Goal: Obtain resource: Obtain resource

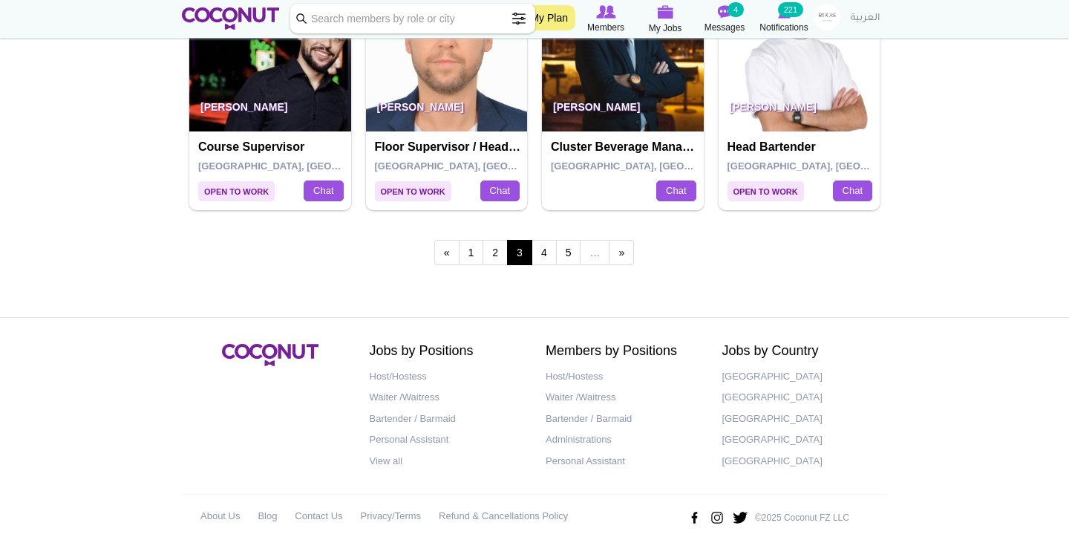
scroll to position [2668, 0]
click at [475, 241] on link "1" at bounding box center [471, 253] width 25 height 25
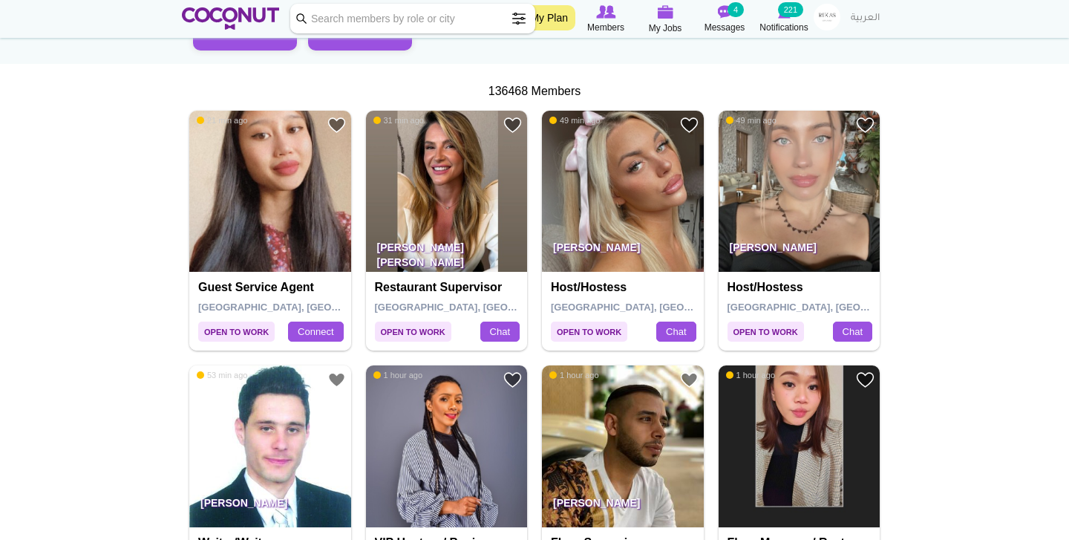
scroll to position [243, 0]
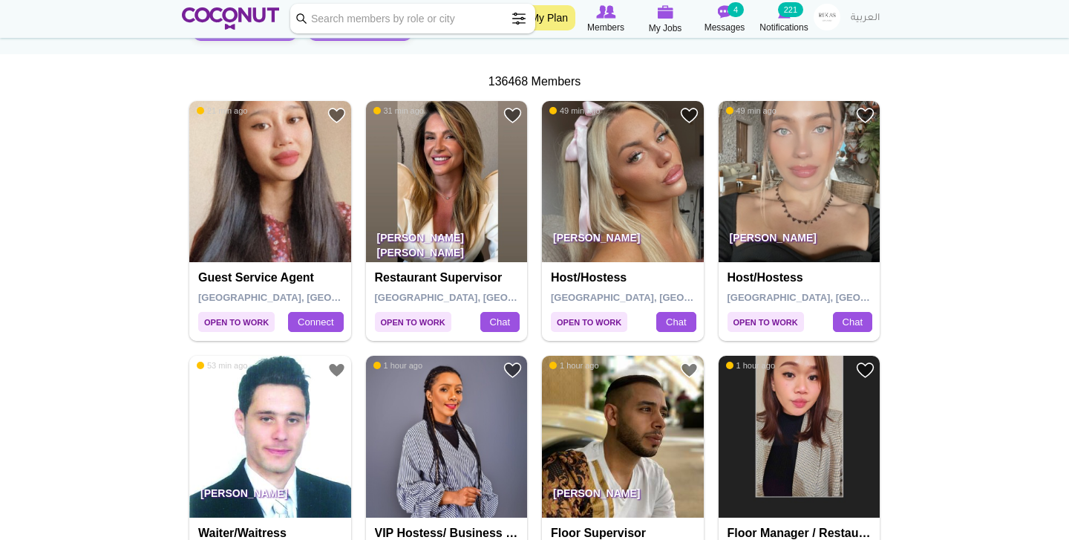
click at [815, 196] on img at bounding box center [800, 182] width 162 height 162
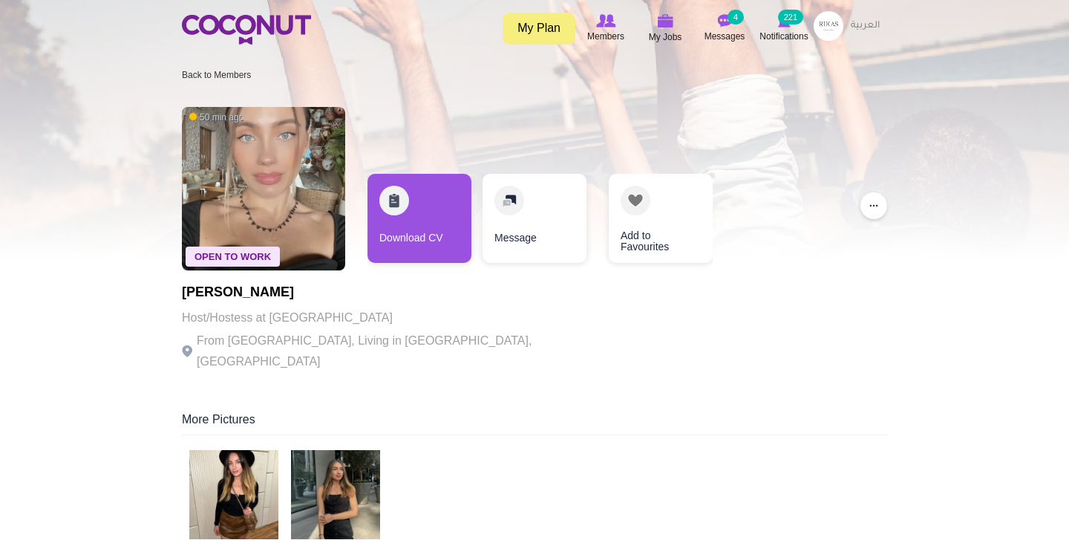
scroll to position [19, 0]
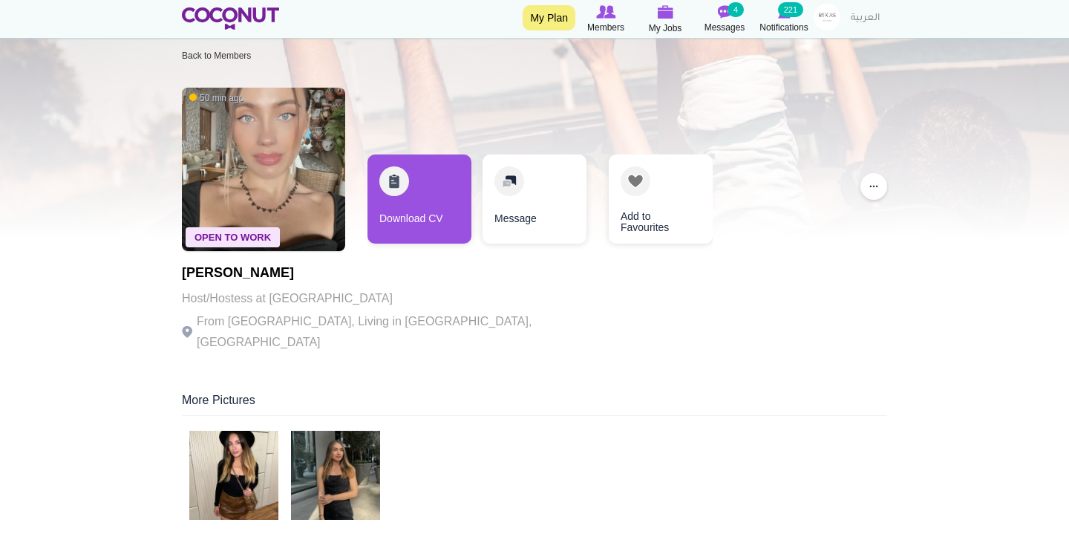
click at [255, 432] on img at bounding box center [233, 475] width 89 height 89
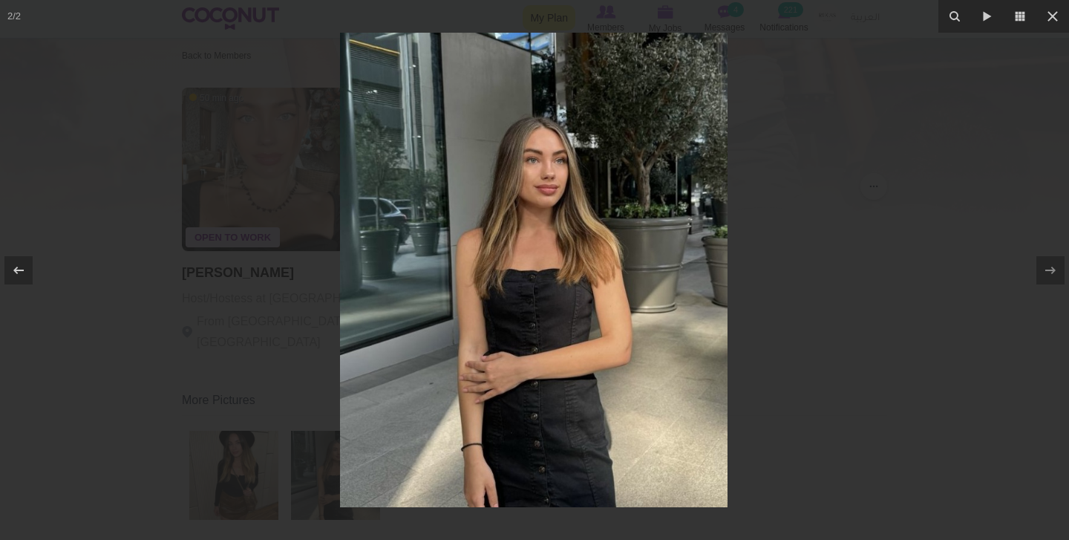
click at [246, 335] on div at bounding box center [534, 270] width 1069 height 540
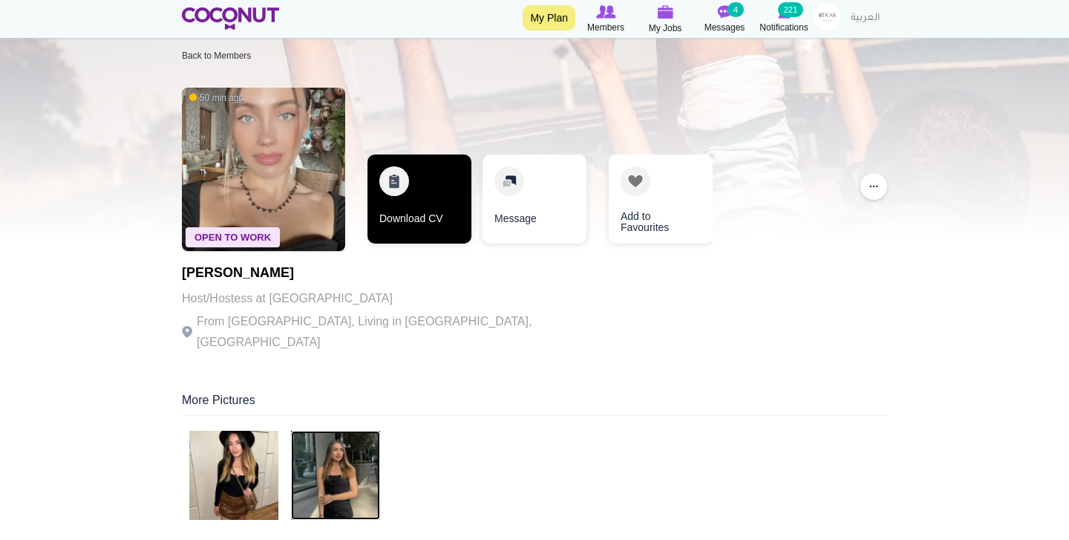
click at [450, 208] on link "Download CV" at bounding box center [420, 198] width 104 height 89
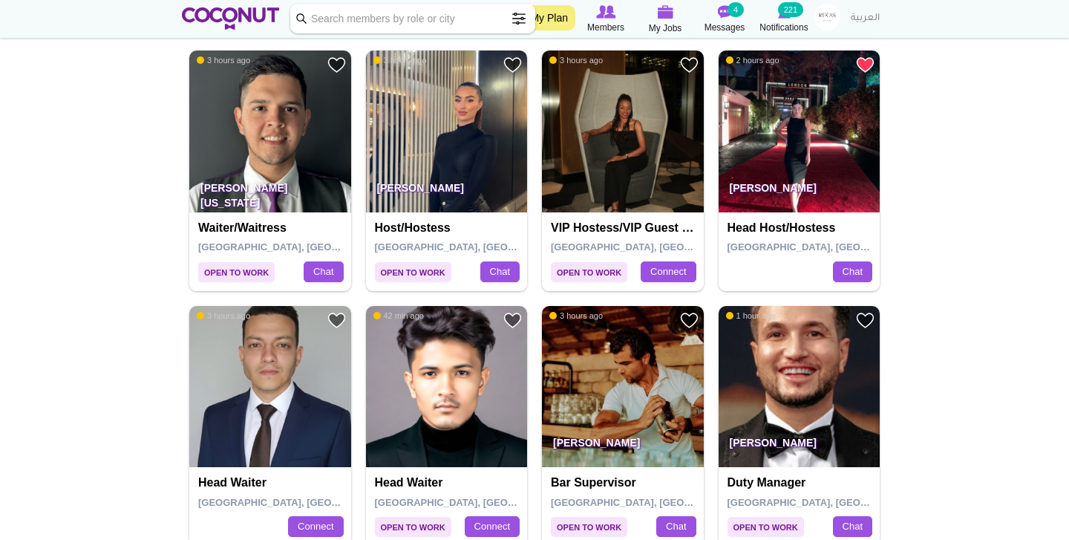
scroll to position [1813, 0]
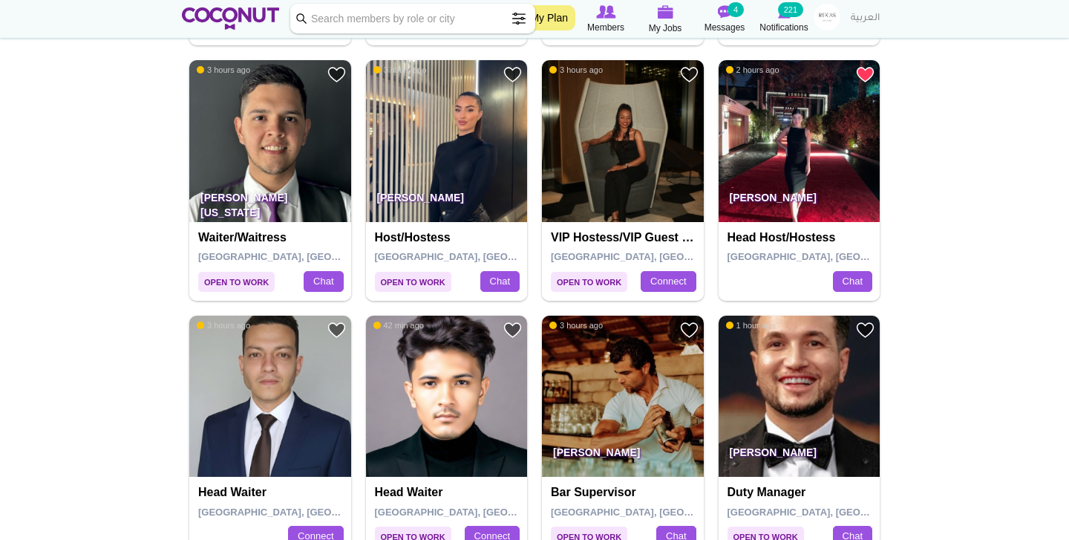
click at [298, 137] on img at bounding box center [270, 141] width 162 height 162
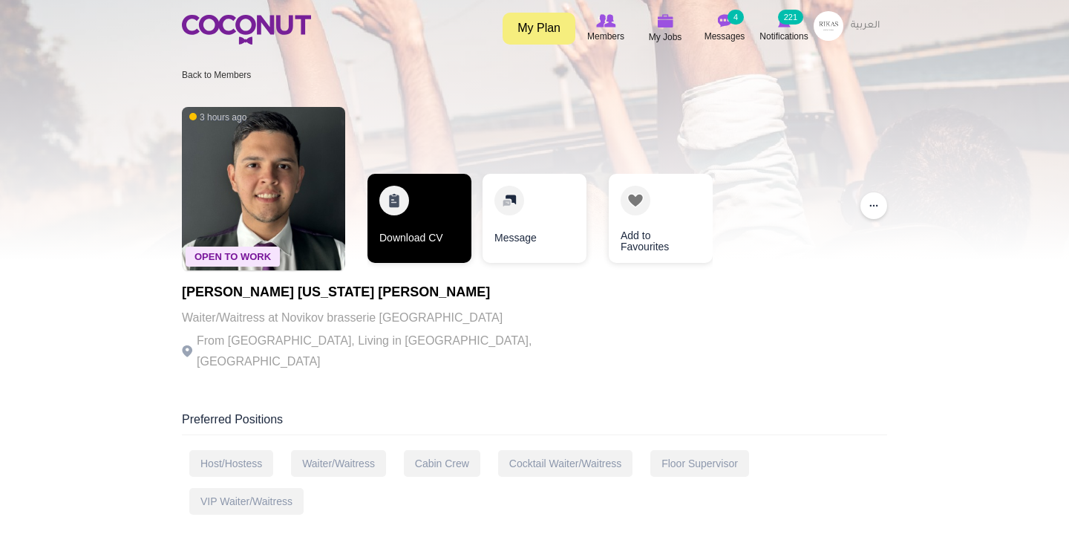
click at [379, 213] on link "Download CV" at bounding box center [420, 218] width 104 height 89
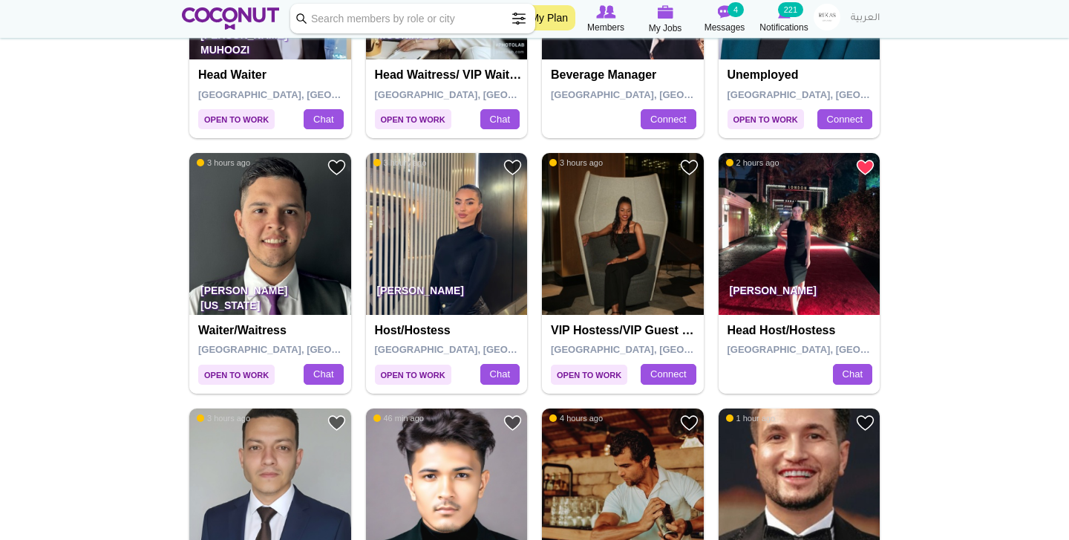
scroll to position [1721, 0]
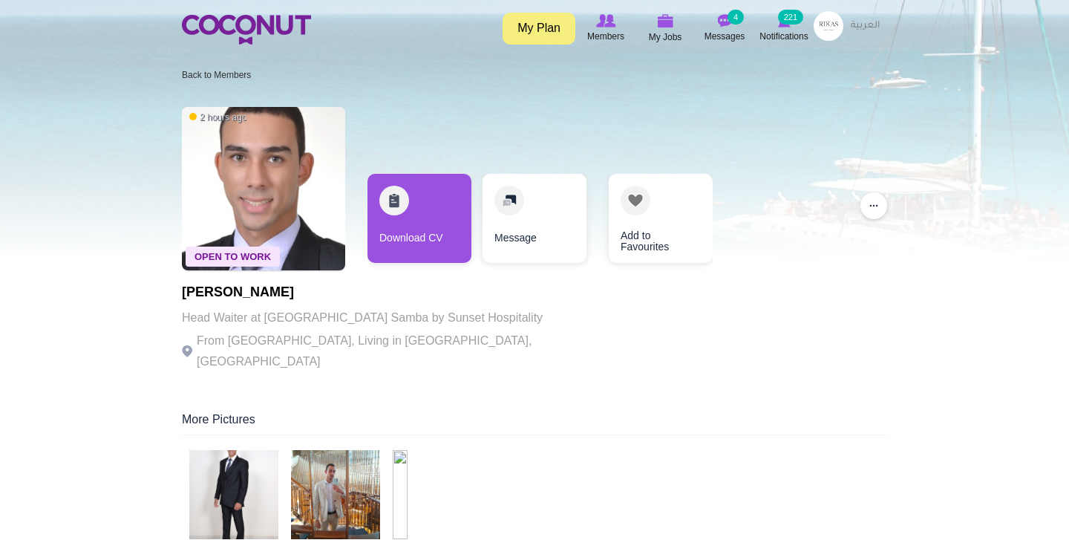
click at [206, 498] on img at bounding box center [233, 494] width 89 height 89
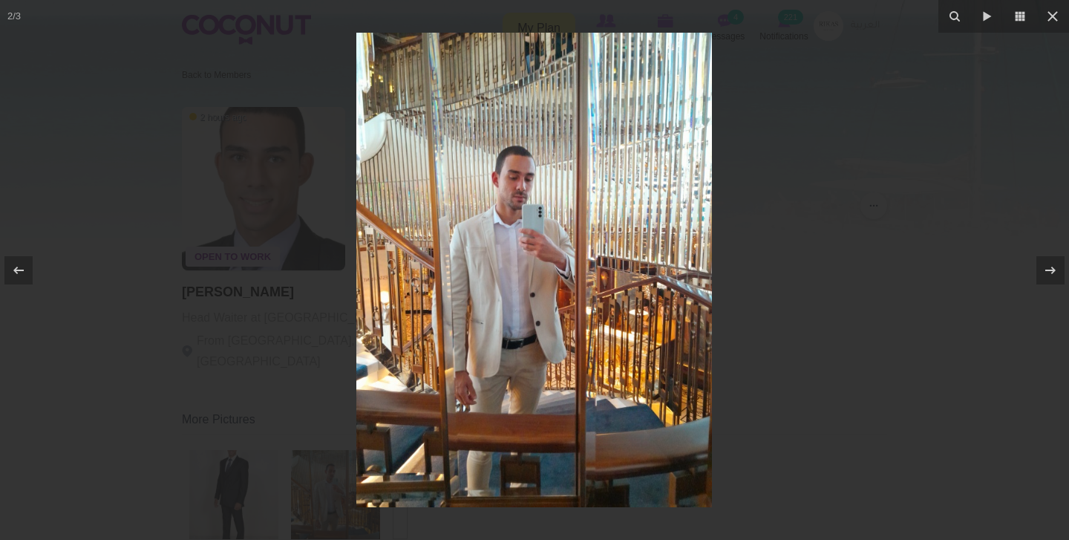
click at [210, 400] on div at bounding box center [534, 270] width 1069 height 540
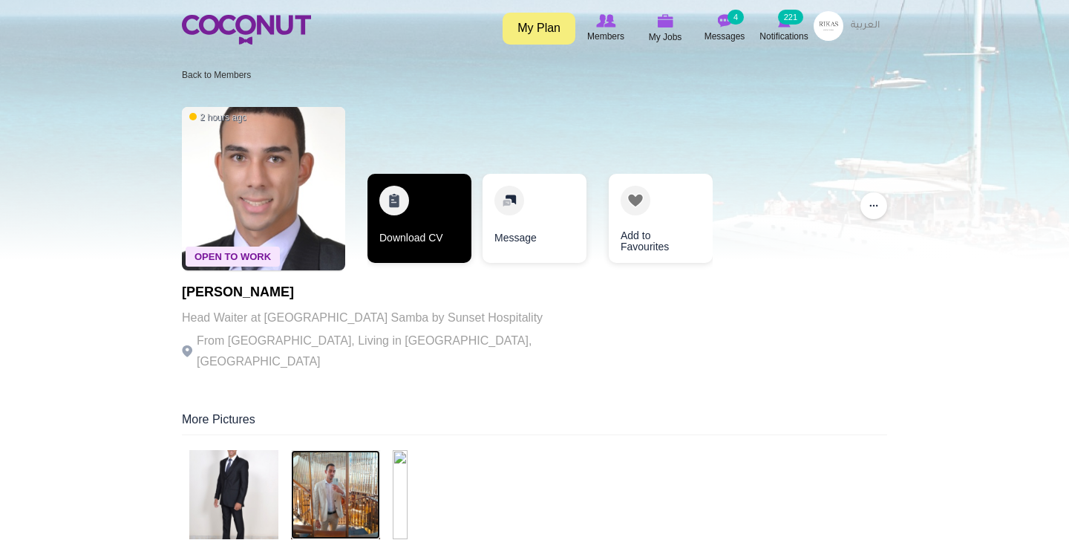
click at [435, 234] on link "Download CV" at bounding box center [420, 218] width 104 height 89
